Goal: Information Seeking & Learning: Learn about a topic

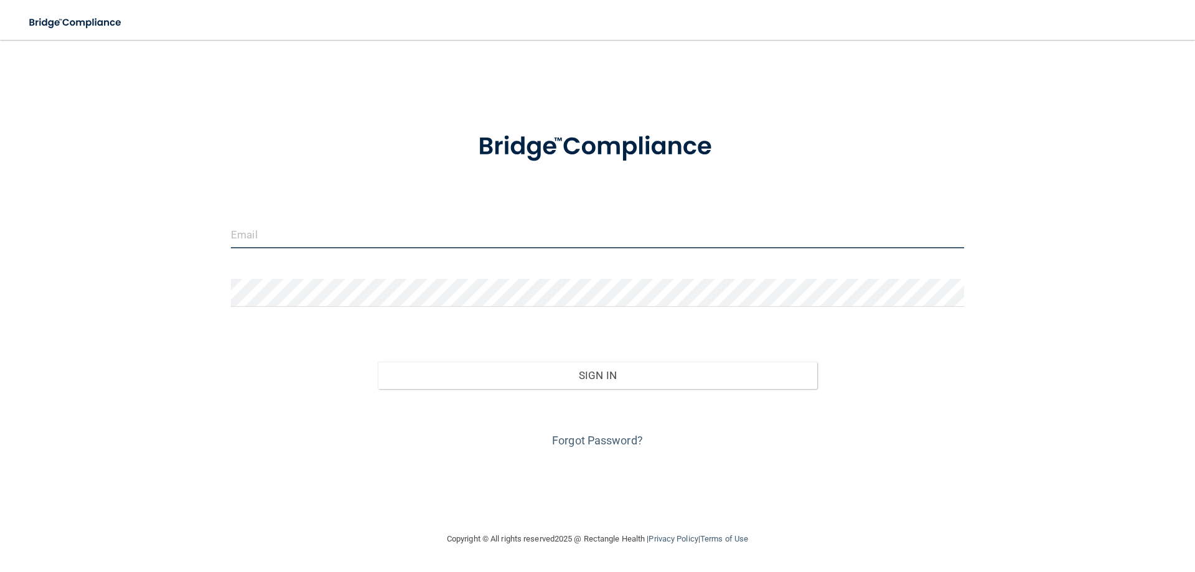
type input "[EMAIL_ADDRESS][DOMAIN_NAME]"
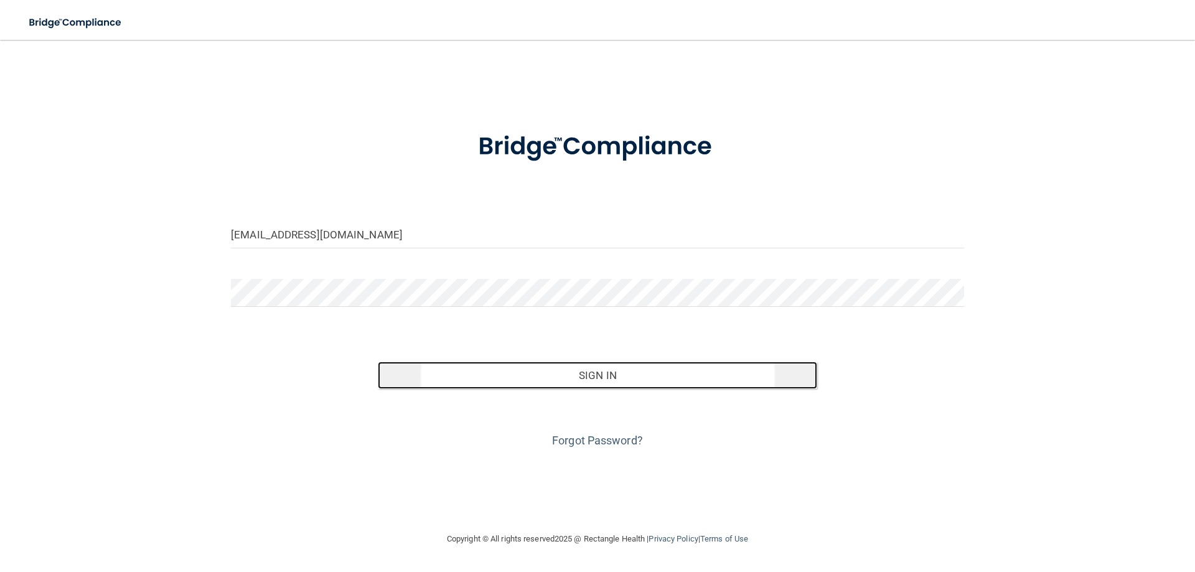
click at [601, 375] on button "Sign In" at bounding box center [598, 375] width 440 height 27
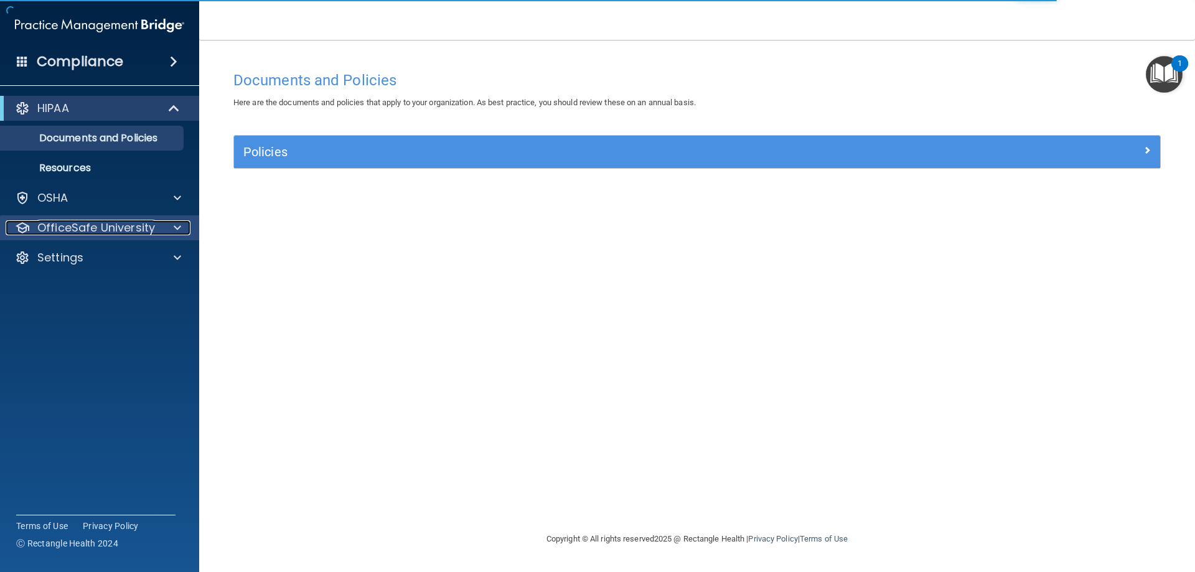
click at [108, 230] on p "OfficeSafe University" at bounding box center [96, 227] width 118 height 15
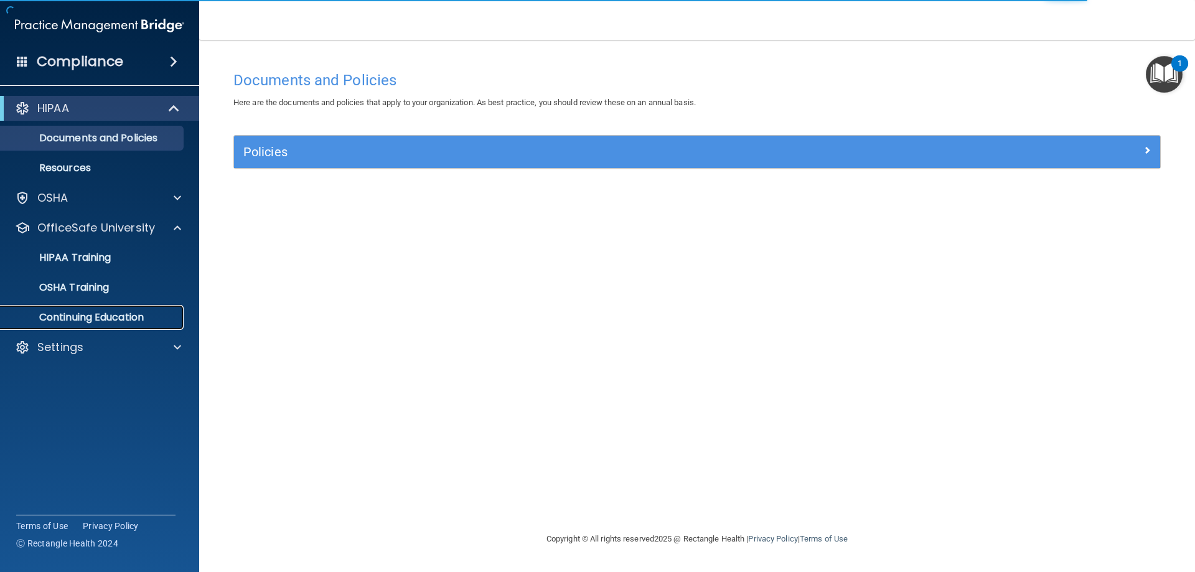
click at [90, 314] on p "Continuing Education" at bounding box center [93, 317] width 170 height 12
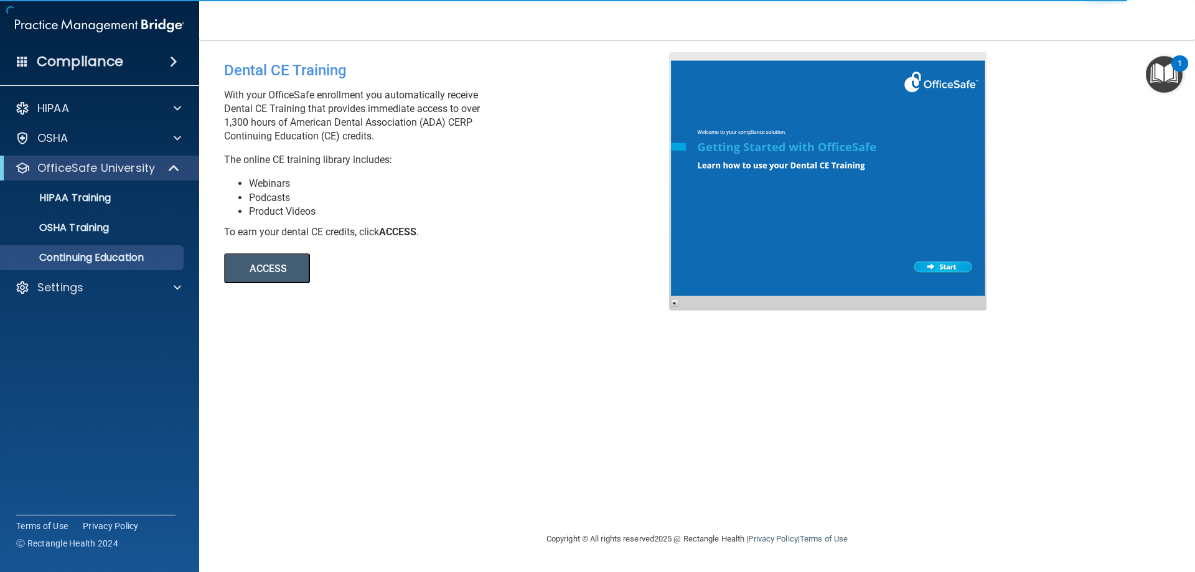
click at [298, 268] on button "ACCESS" at bounding box center [267, 268] width 86 height 30
